Goal: Task Accomplishment & Management: Use online tool/utility

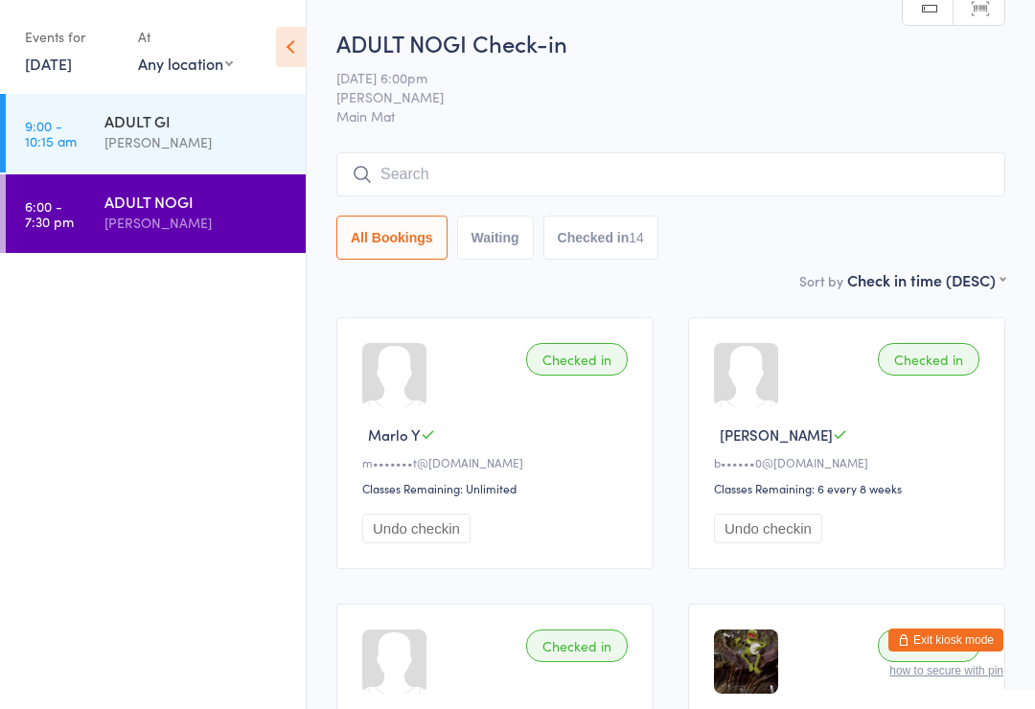
scroll to position [4, 0]
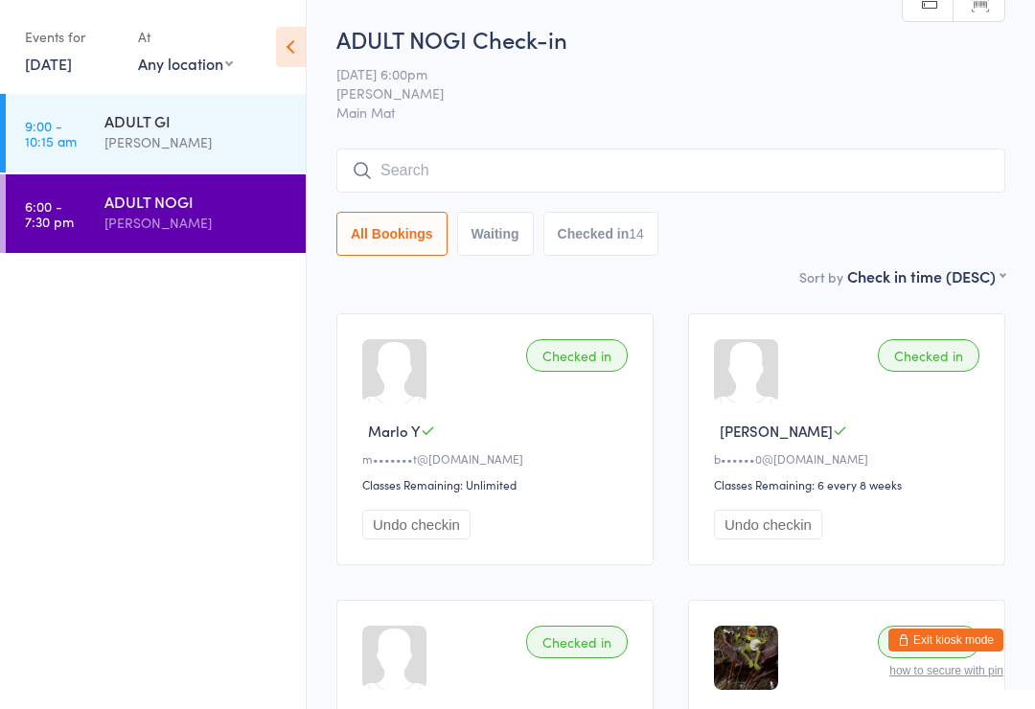
click at [65, 65] on link "[DATE]" at bounding box center [48, 63] width 47 height 21
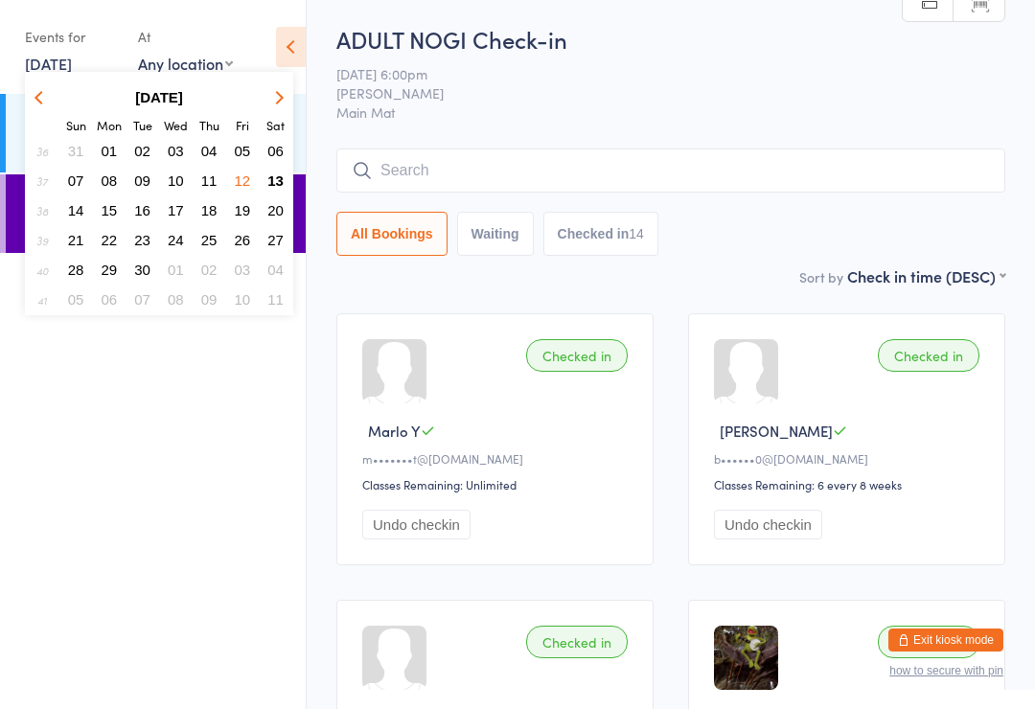
click at [275, 173] on button "13" at bounding box center [276, 181] width 30 height 26
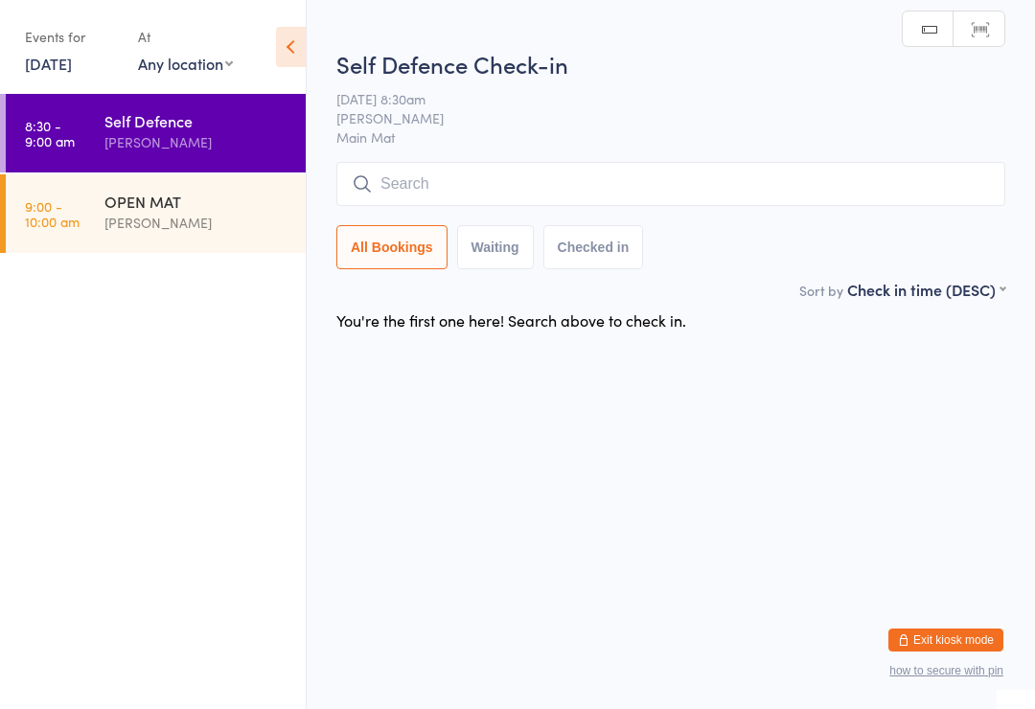
click at [147, 208] on div "OPEN MAT" at bounding box center [196, 201] width 185 height 21
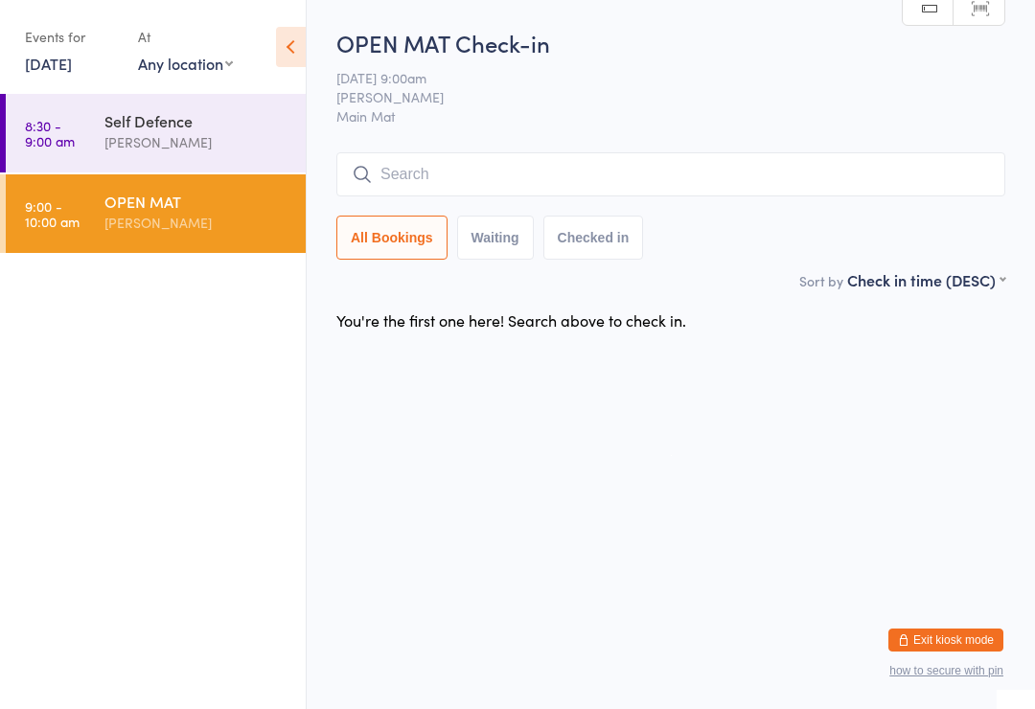
click at [610, 171] on input "search" at bounding box center [670, 174] width 669 height 44
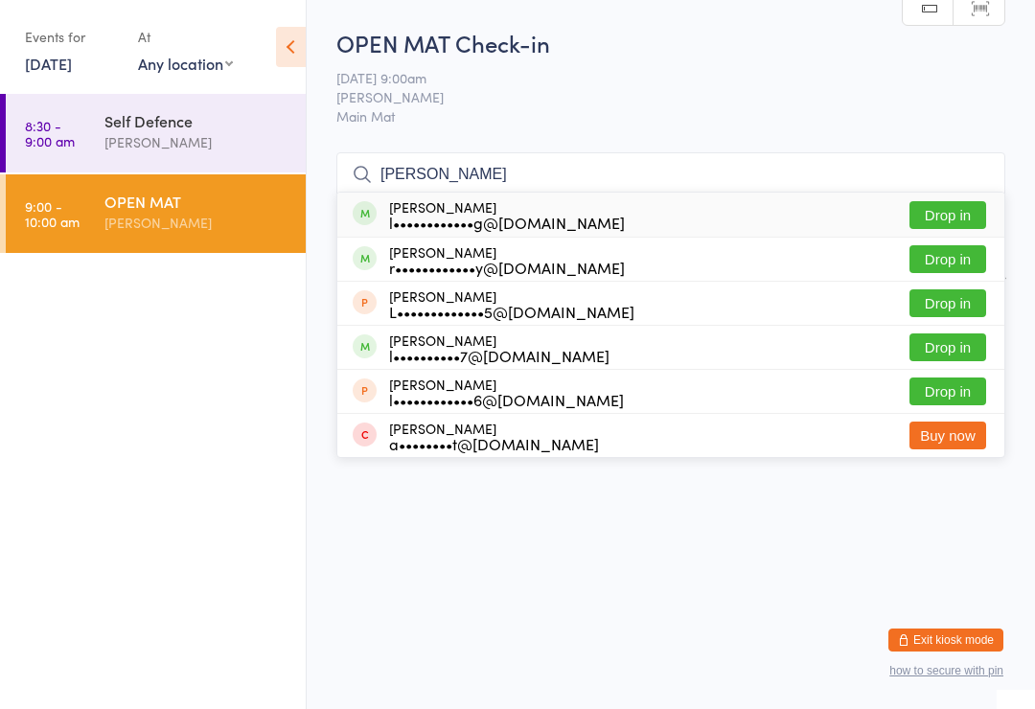
type input "[PERSON_NAME]"
click at [937, 355] on button "Drop in" at bounding box center [948, 348] width 77 height 28
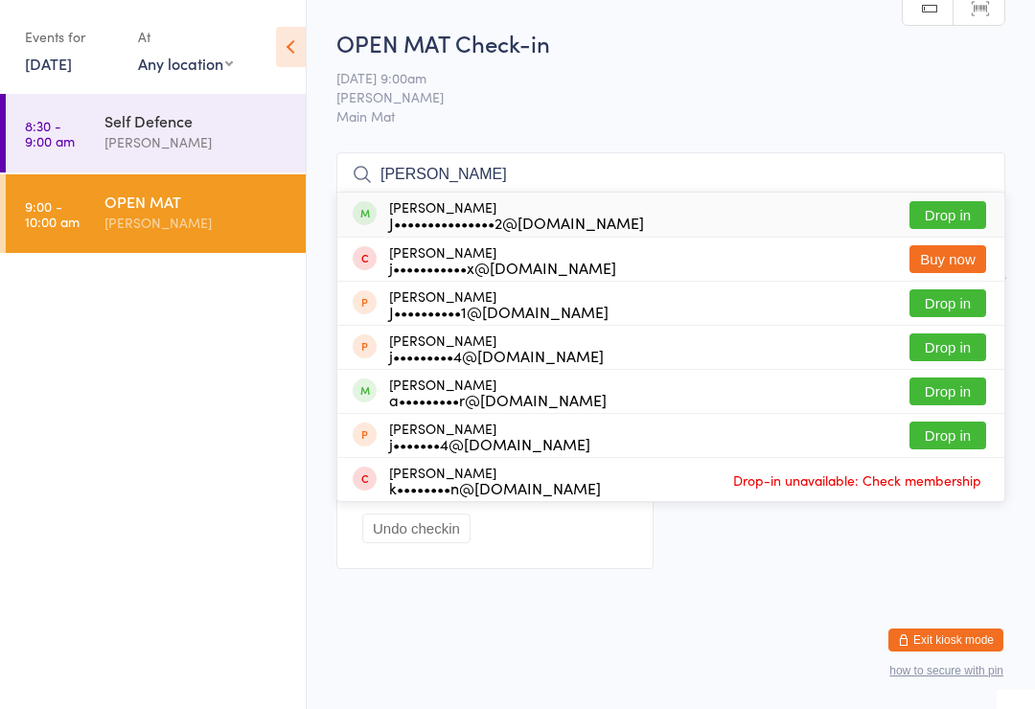
type input "[PERSON_NAME]"
click at [460, 219] on div "J•••••••••••••••2@[DOMAIN_NAME]" at bounding box center [516, 222] width 255 height 15
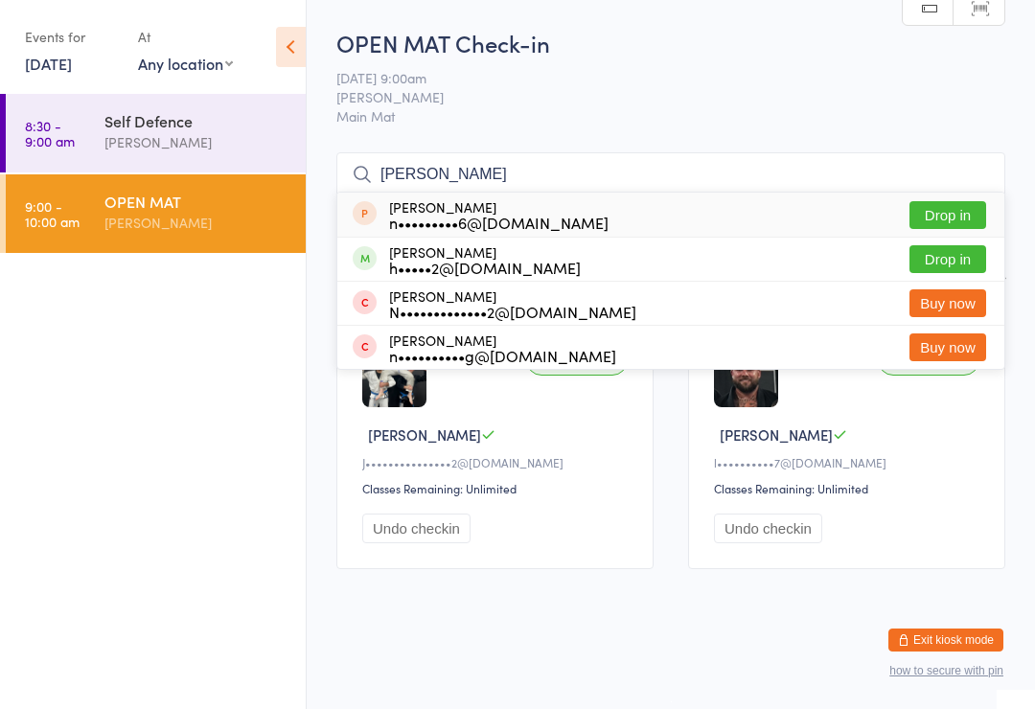
type input "[PERSON_NAME]"
click at [959, 252] on button "Drop in" at bounding box center [948, 259] width 77 height 28
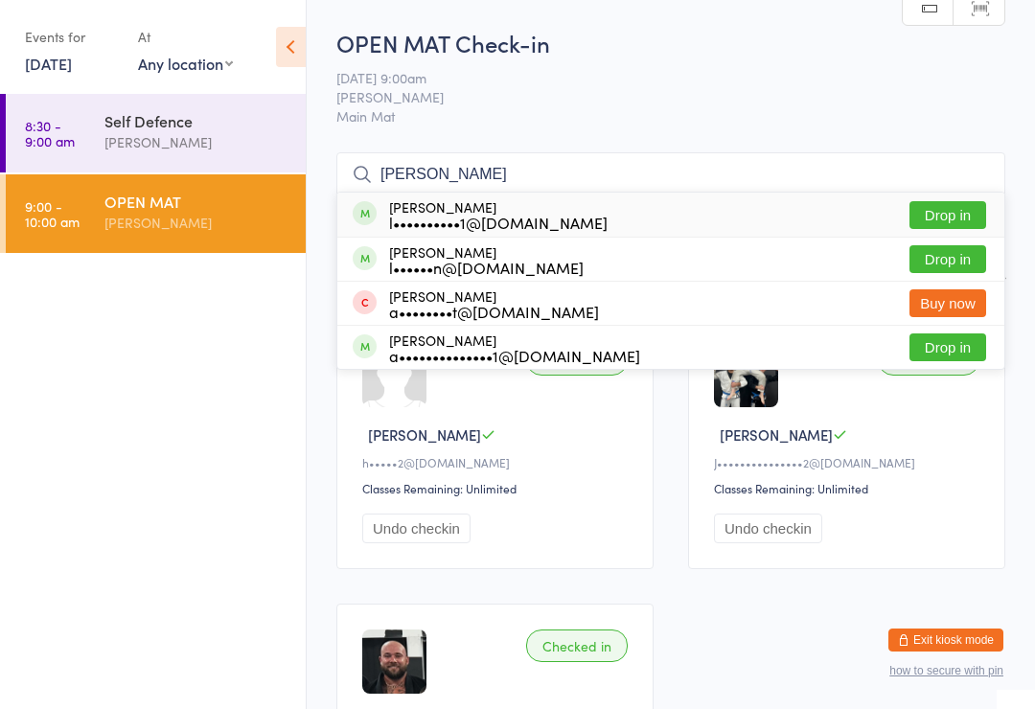
type input "[PERSON_NAME]"
click at [954, 213] on button "Drop in" at bounding box center [948, 215] width 77 height 28
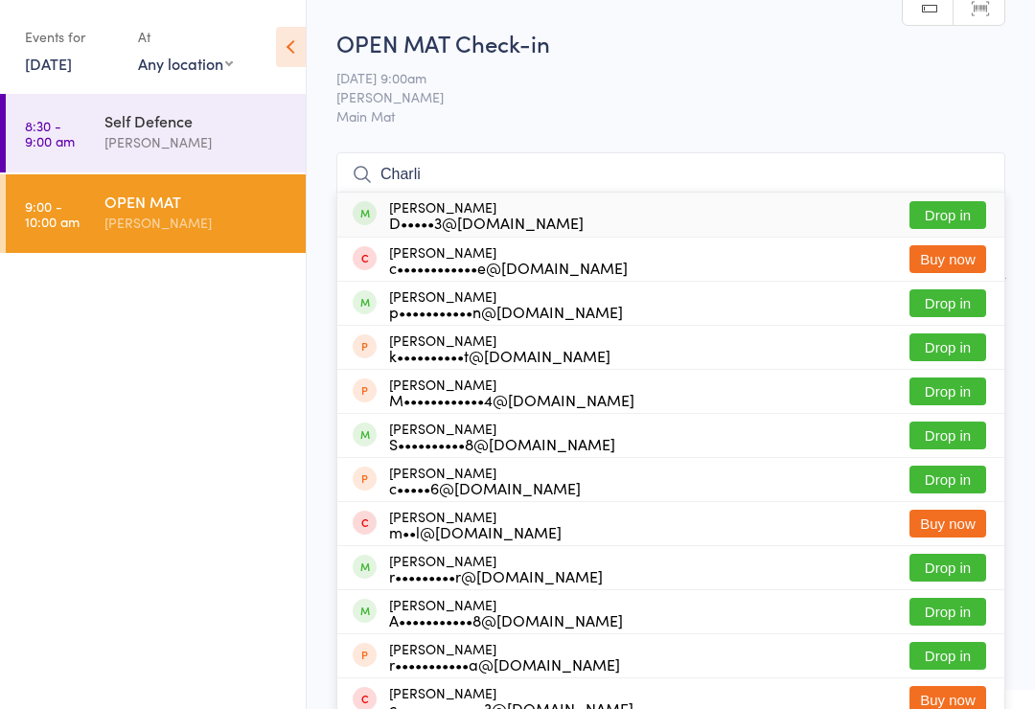
type input "Charli"
click at [975, 218] on button "Drop in" at bounding box center [948, 215] width 77 height 28
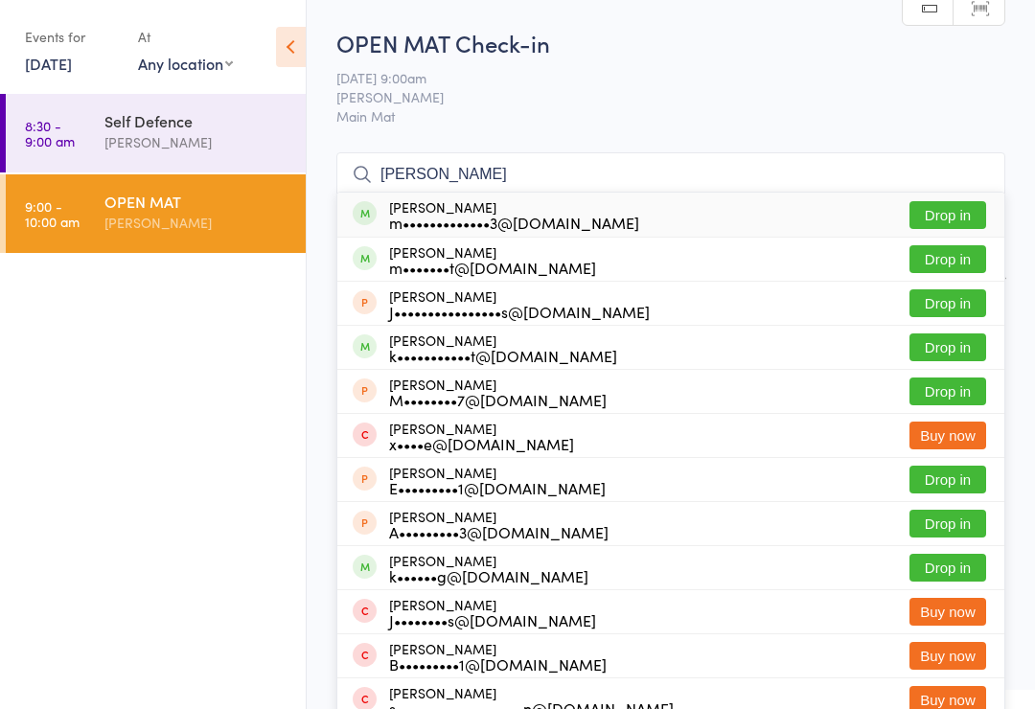
type input "[PERSON_NAME]"
click at [977, 206] on button "Drop in" at bounding box center [948, 215] width 77 height 28
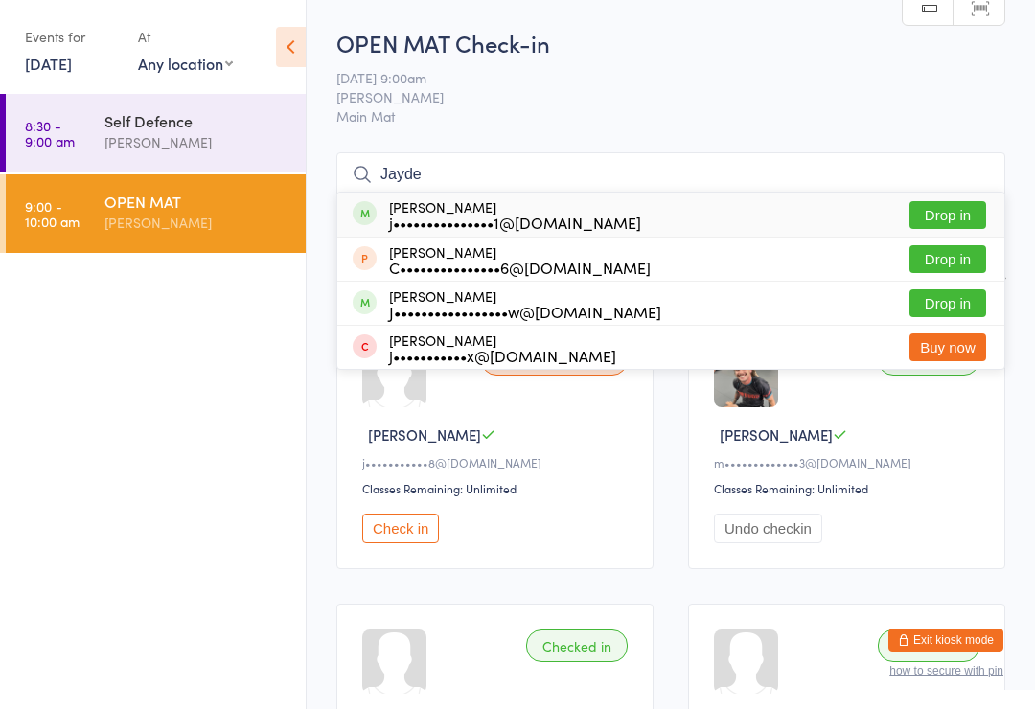
type input "Jayde"
click at [963, 201] on button "Drop in" at bounding box center [948, 215] width 77 height 28
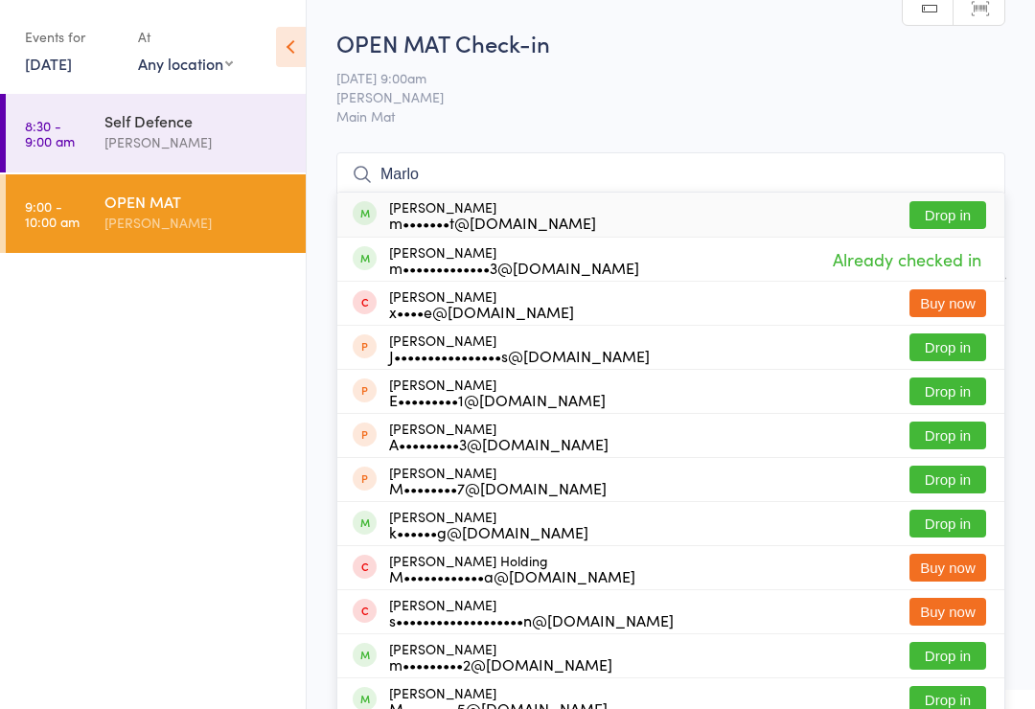
type input "Marlo"
click at [940, 201] on button "Drop in" at bounding box center [948, 215] width 77 height 28
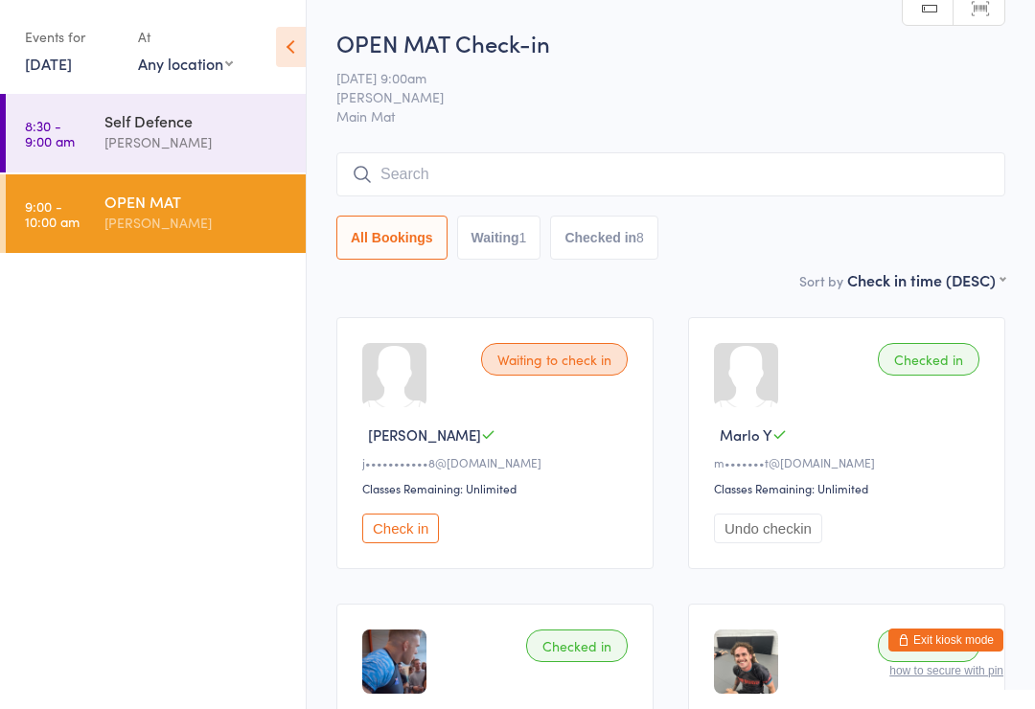
click at [430, 165] on input "search" at bounding box center [670, 174] width 669 height 44
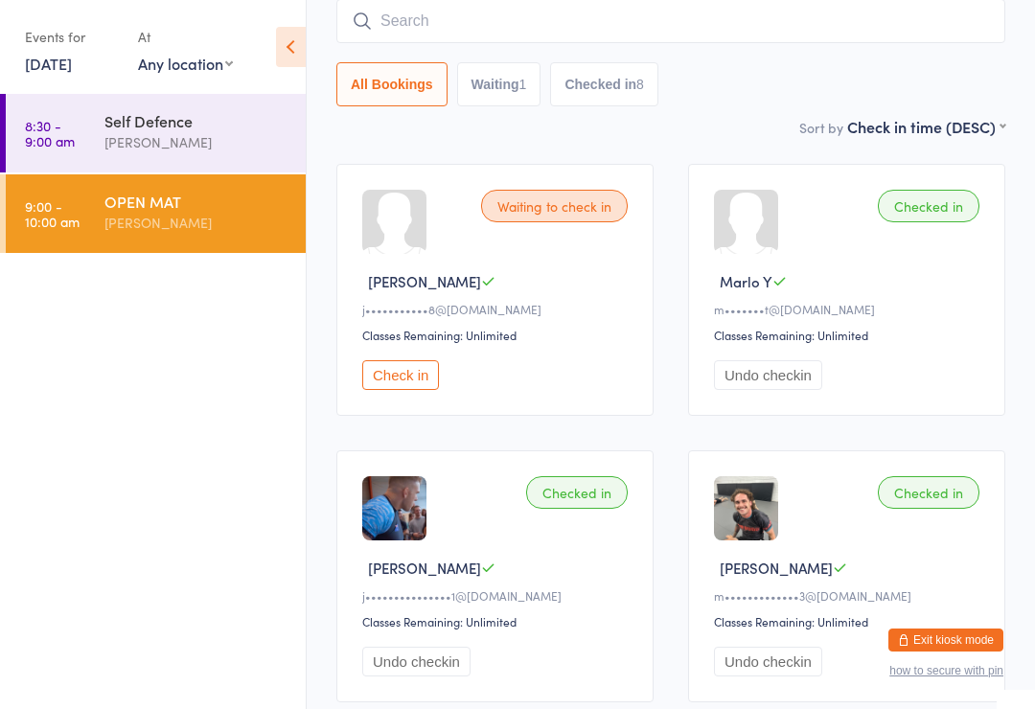
scroll to position [154, 0]
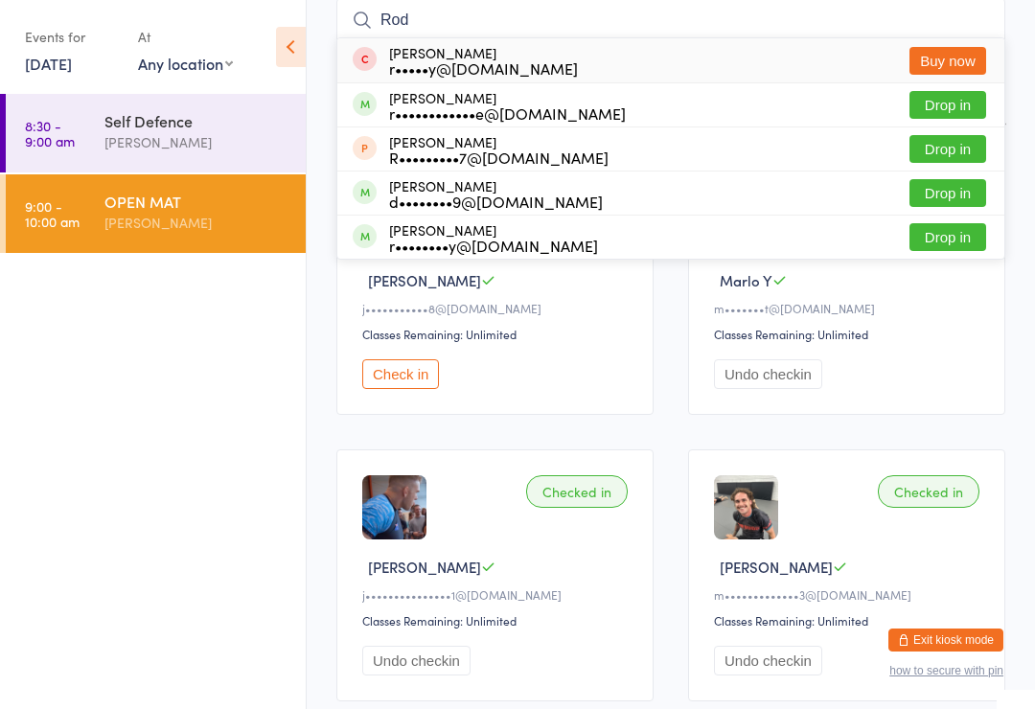
type input "Rod"
click at [958, 98] on button "Drop in" at bounding box center [948, 105] width 77 height 28
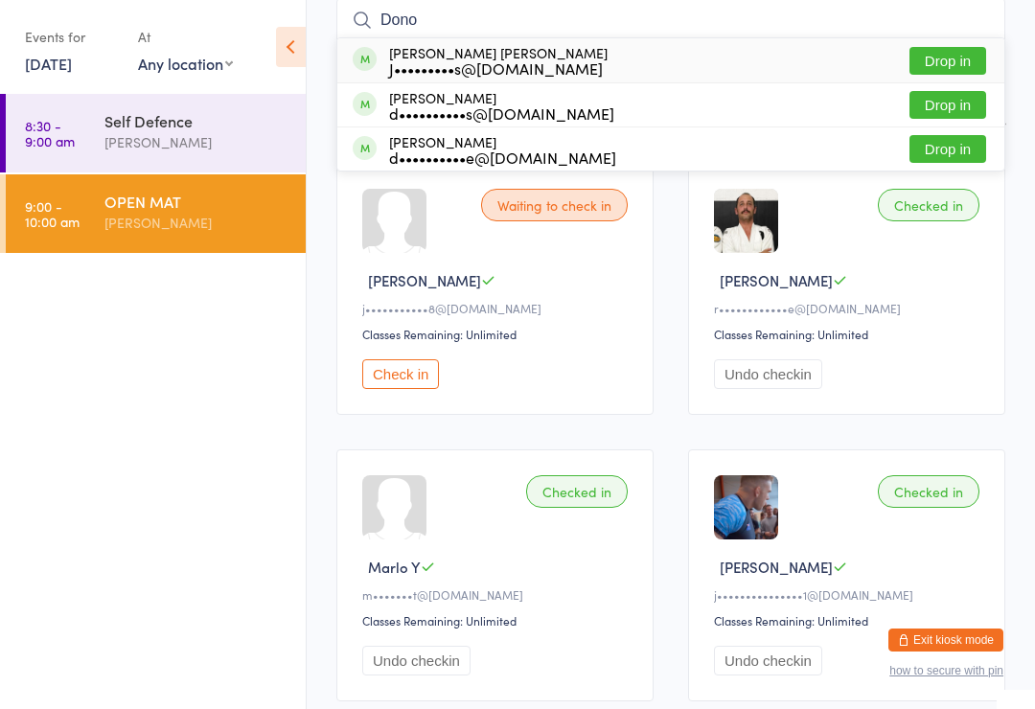
type input "Dono"
click at [965, 106] on button "Drop in" at bounding box center [948, 105] width 77 height 28
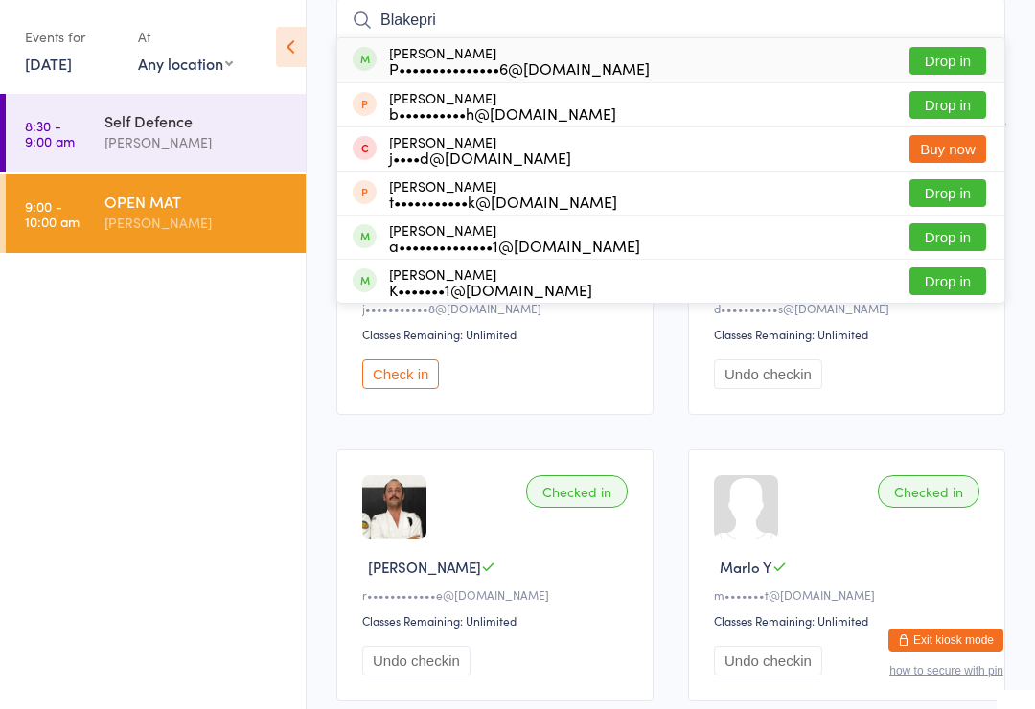
type input "Blakepri"
click at [961, 51] on button "Drop in" at bounding box center [948, 61] width 77 height 28
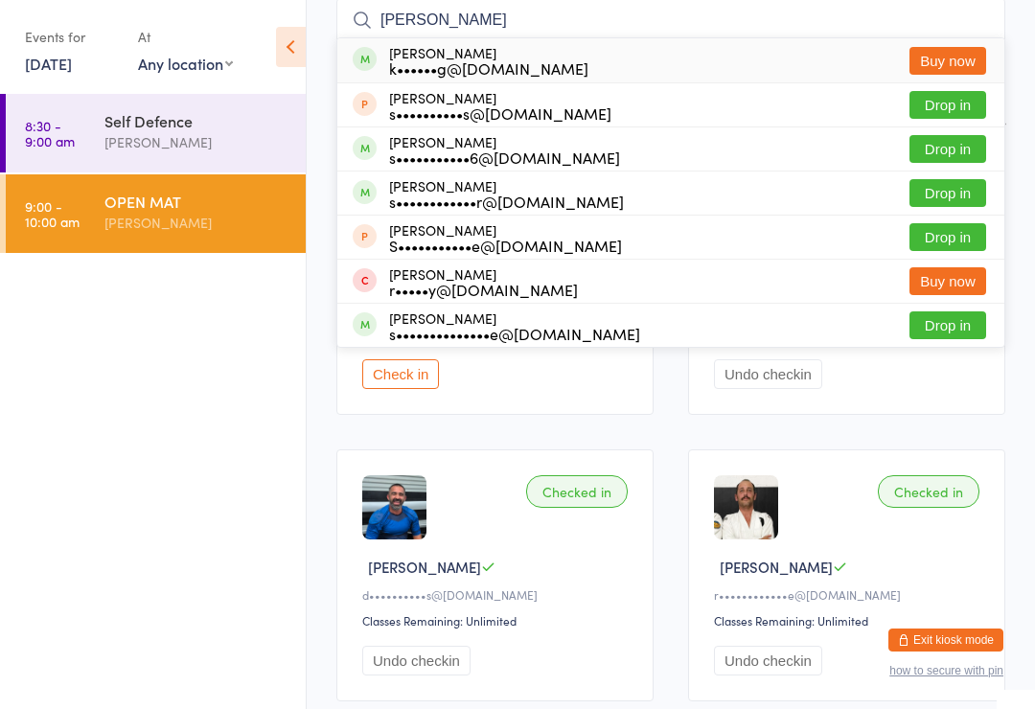
type input "[PERSON_NAME]"
click at [939, 203] on button "Drop in" at bounding box center [948, 193] width 77 height 28
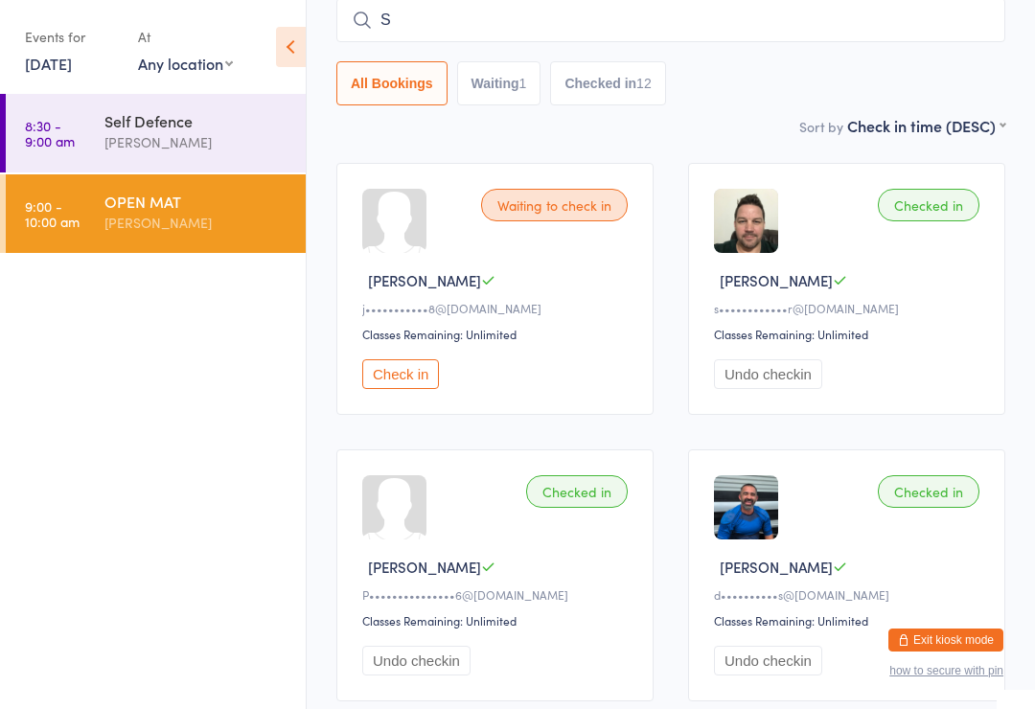
type input "Si"
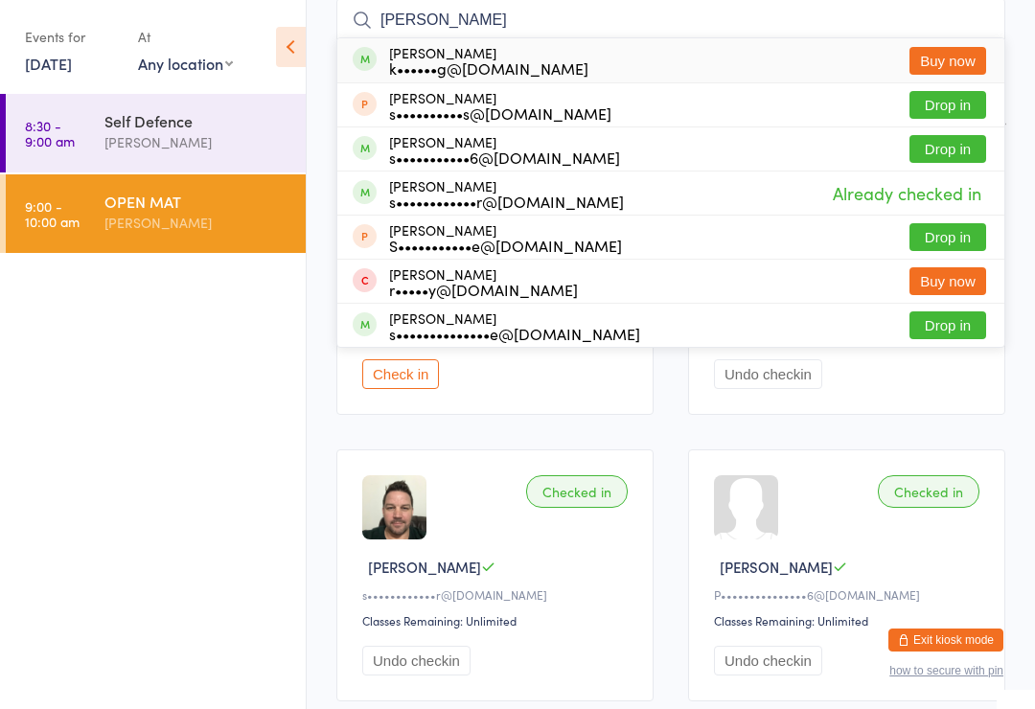
type input "[PERSON_NAME]"
click at [961, 145] on button "Drop in" at bounding box center [948, 149] width 77 height 28
